Goal: Check status

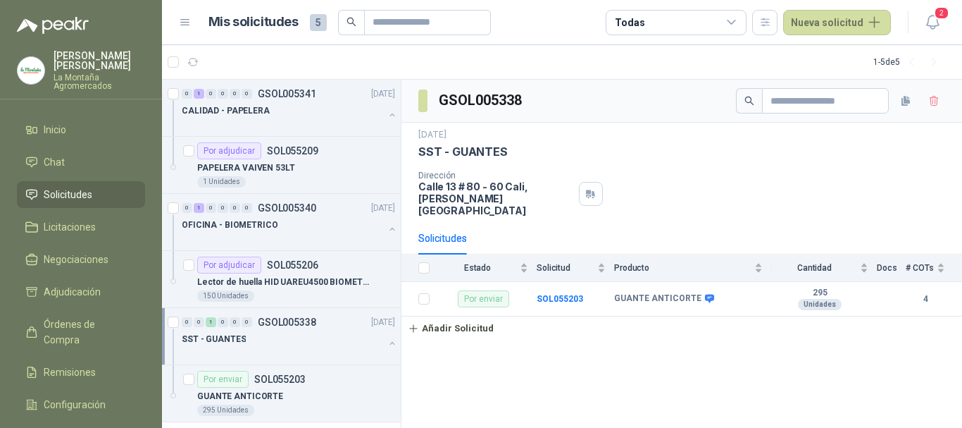
scroll to position [128, 0]
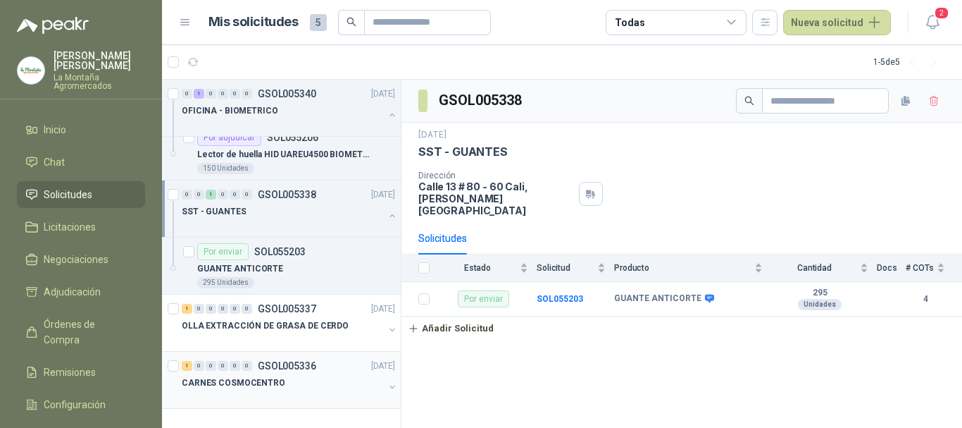
drag, startPoint x: 279, startPoint y: 311, endPoint x: 309, endPoint y: 363, distance: 60.3
click at [279, 311] on p "GSOL005337" at bounding box center [287, 309] width 58 height 10
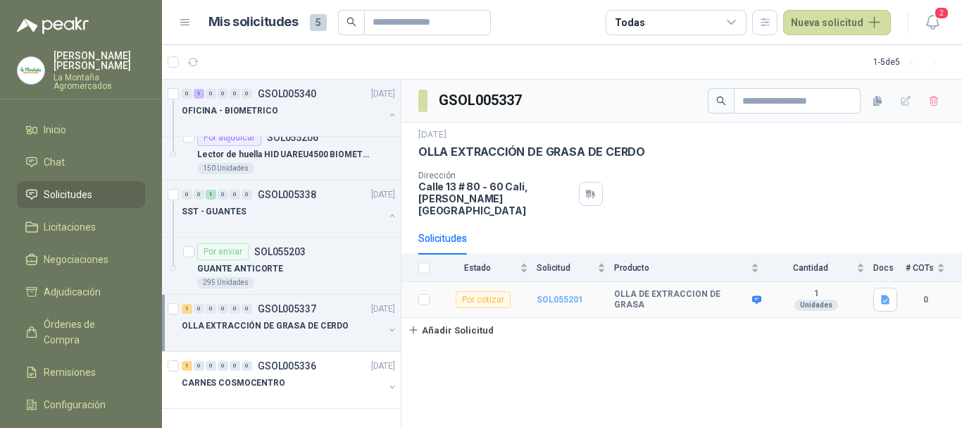
click at [559, 294] on b "SOL055201" at bounding box center [560, 299] width 46 height 10
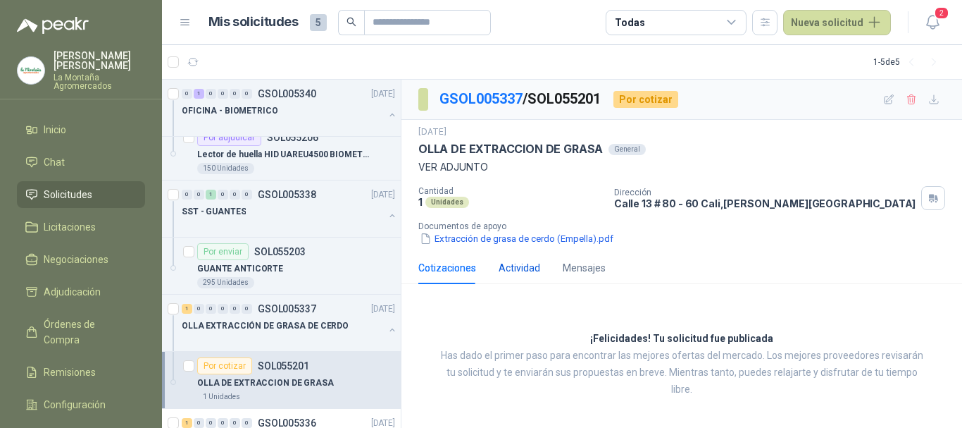
click at [521, 266] on div "Actividad" at bounding box center [520, 267] width 42 height 15
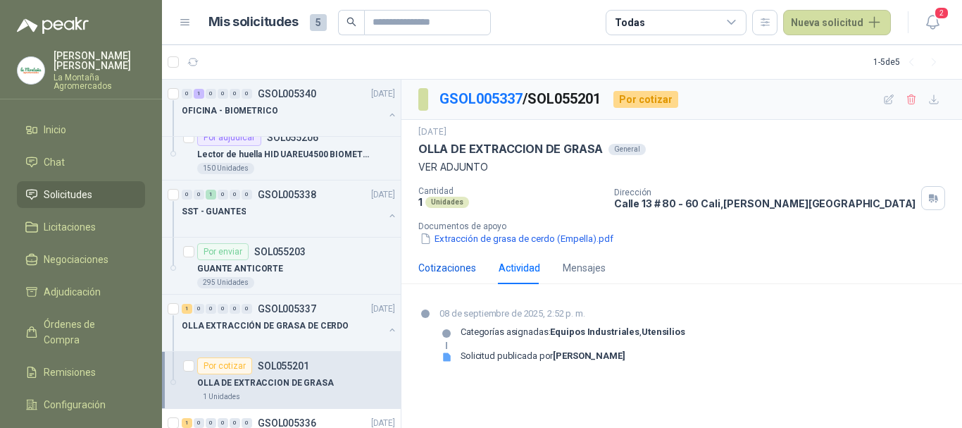
click at [466, 263] on div "Cotizaciones" at bounding box center [447, 267] width 58 height 15
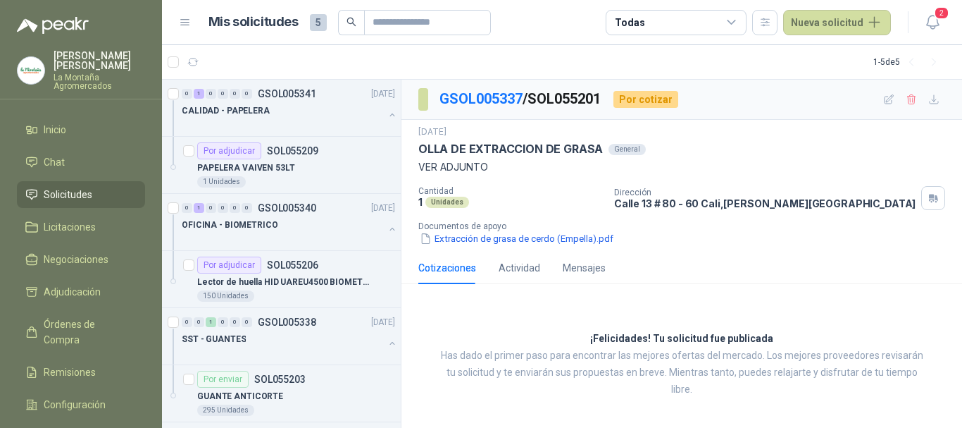
click at [89, 194] on span "Solicitudes" at bounding box center [68, 194] width 49 height 15
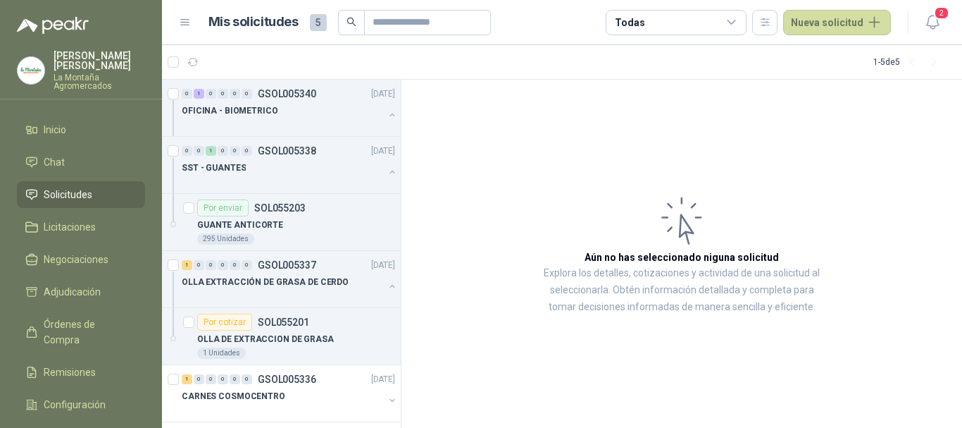
scroll to position [185, 0]
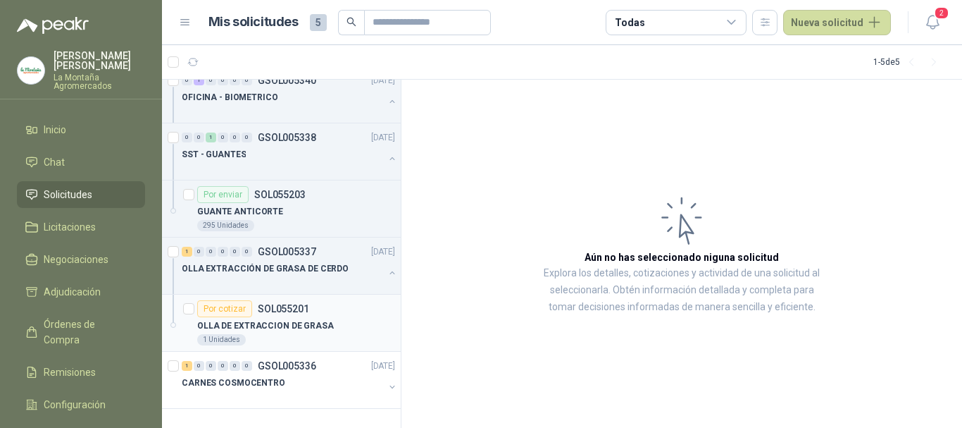
click at [309, 320] on p "OLLA DE EXTRACCION DE GRASA" at bounding box center [265, 325] width 137 height 13
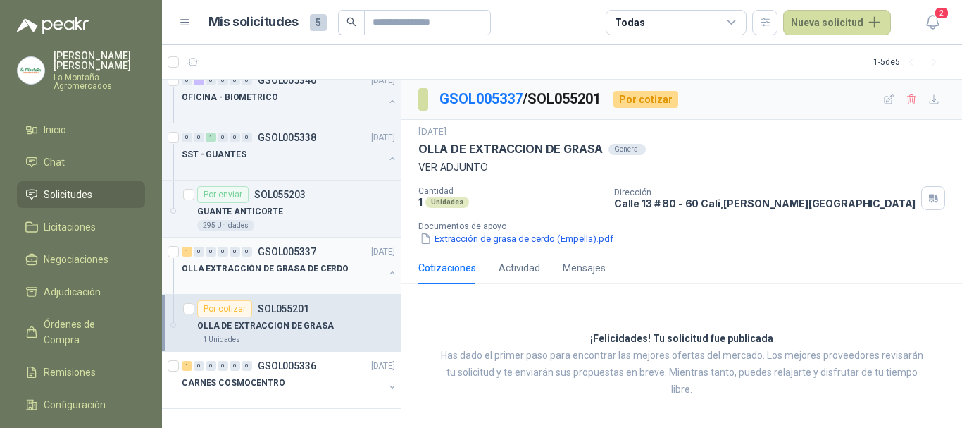
click at [313, 268] on p "OLLA EXTRACCIÓN DE GRASA DE CERDO" at bounding box center [265, 268] width 167 height 13
